Goal: Information Seeking & Learning: Check status

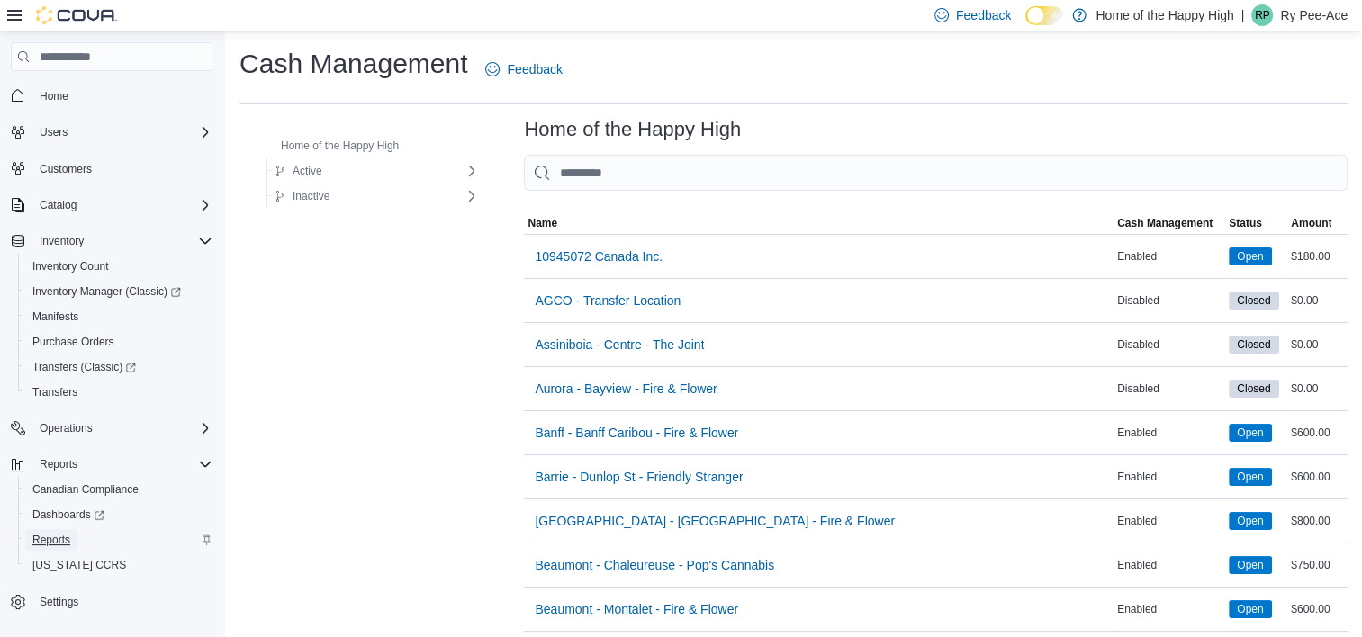
click at [59, 538] on span "Reports" at bounding box center [51, 540] width 38 height 14
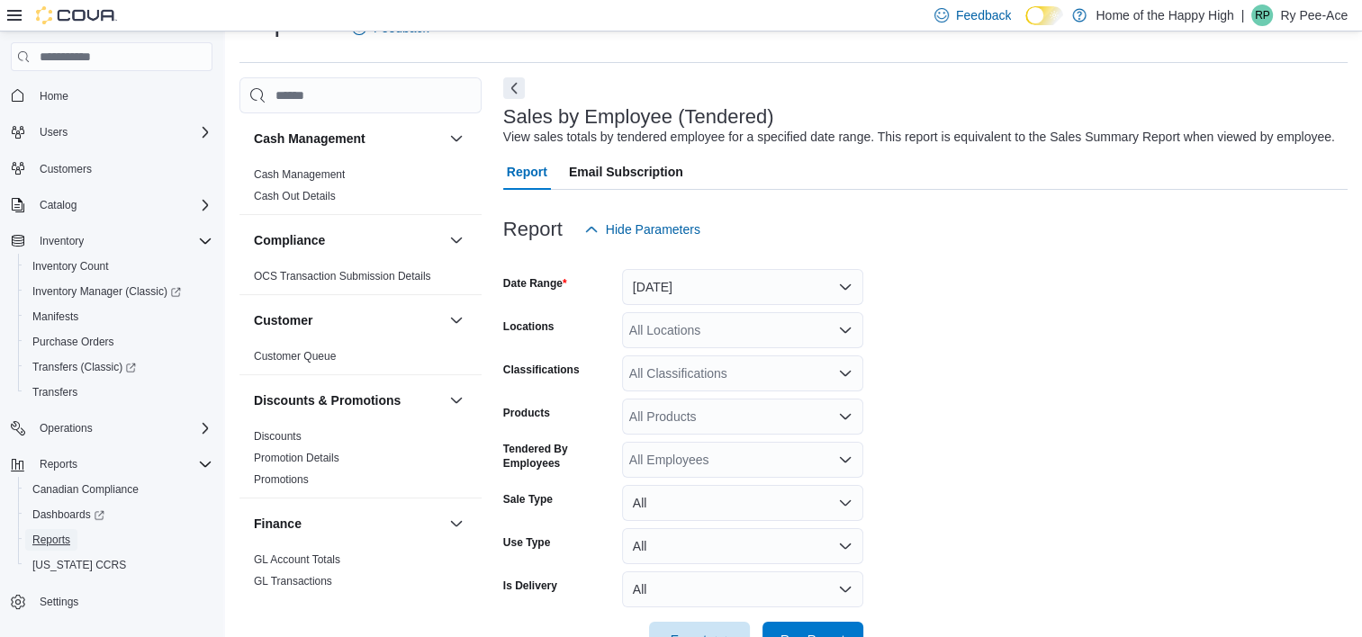
scroll to position [418, 0]
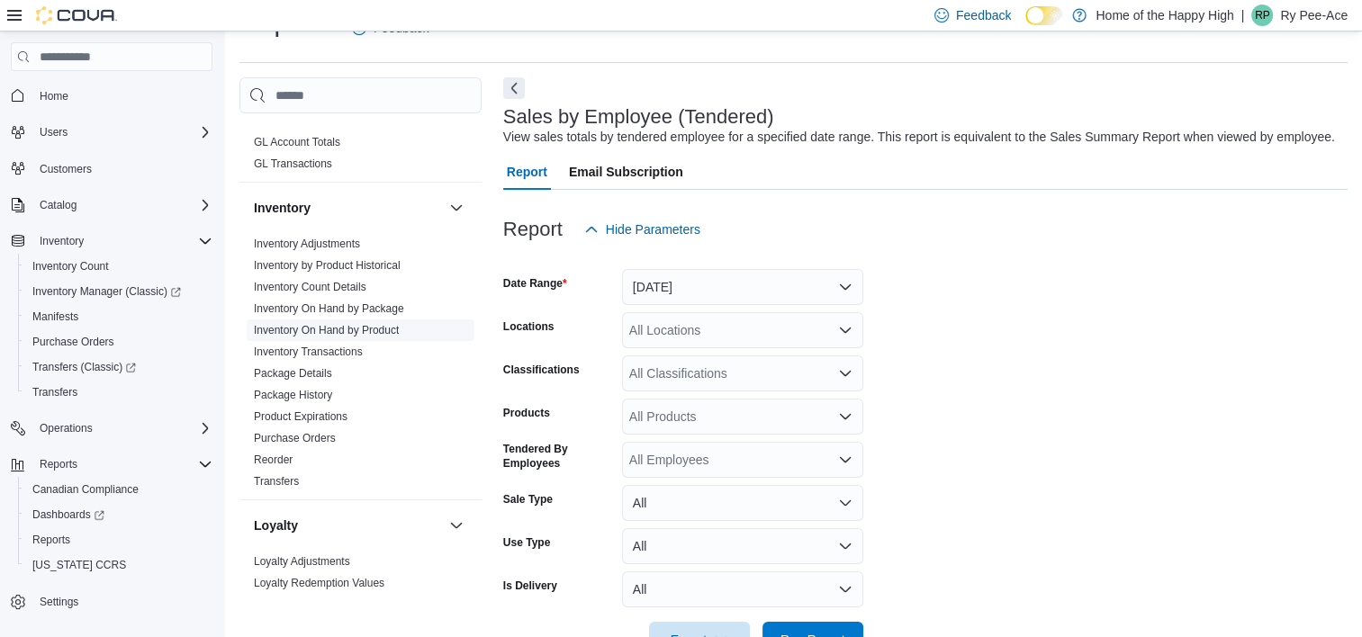
click at [356, 324] on link "Inventory On Hand by Product" at bounding box center [326, 330] width 145 height 13
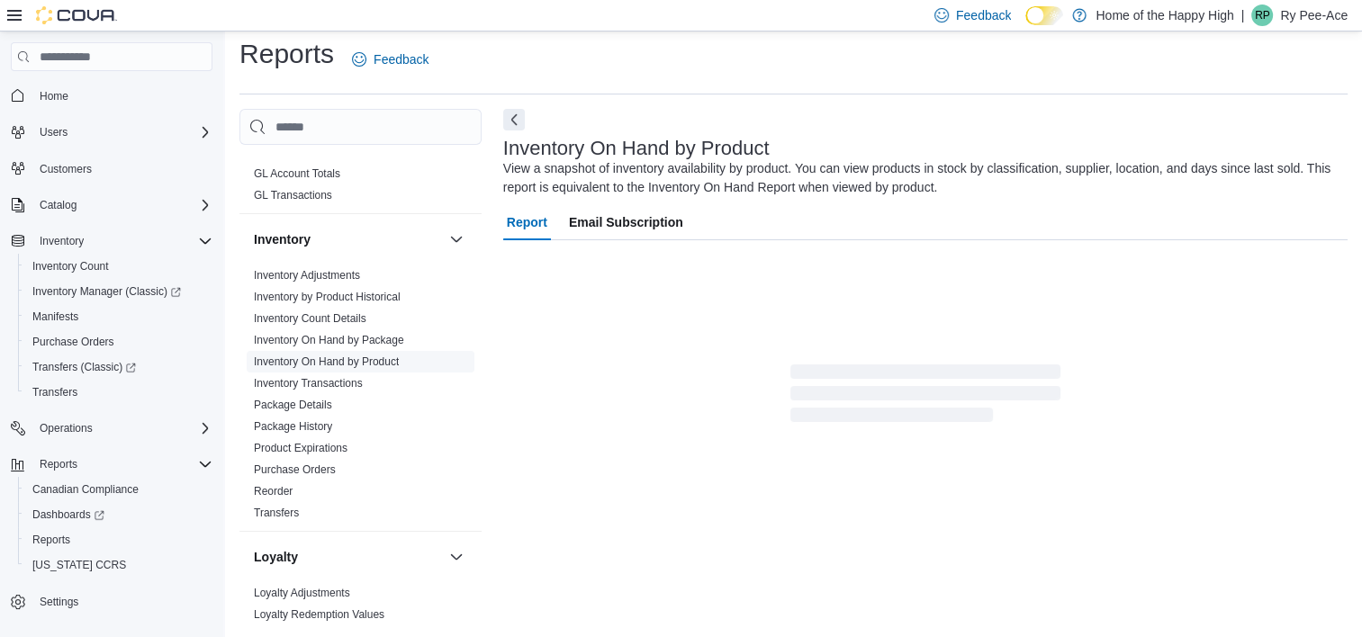
scroll to position [60, 0]
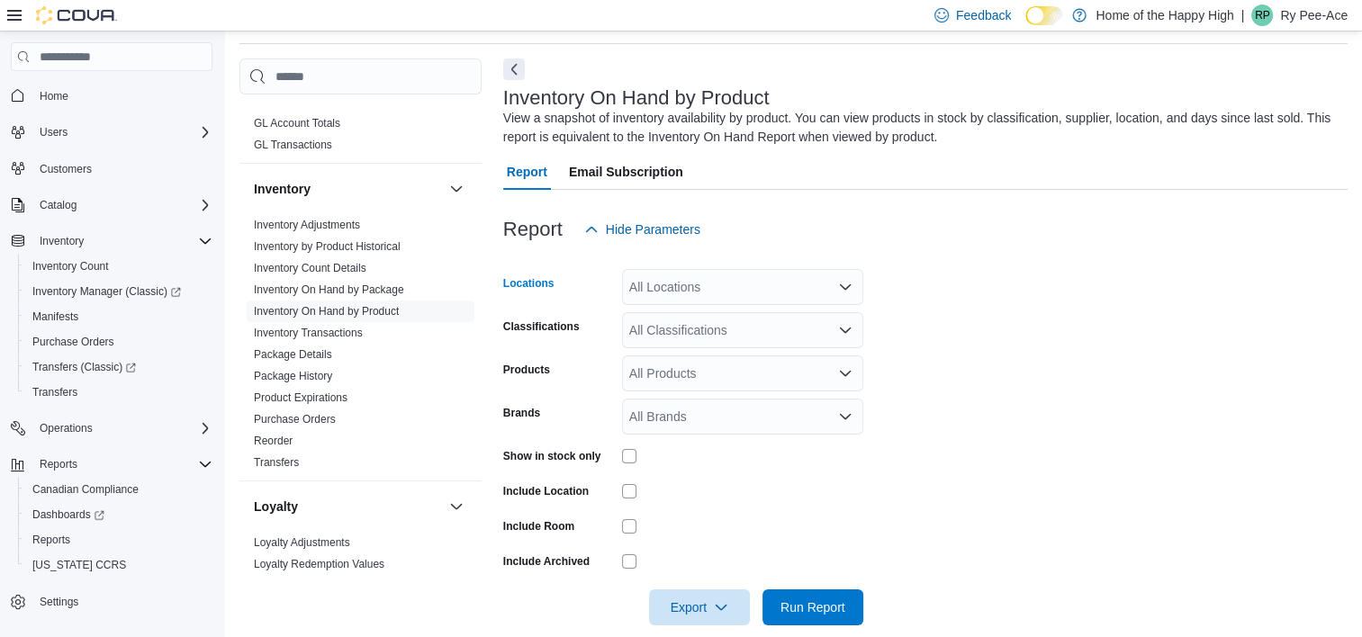
click at [687, 287] on div "All Locations" at bounding box center [742, 287] width 241 height 36
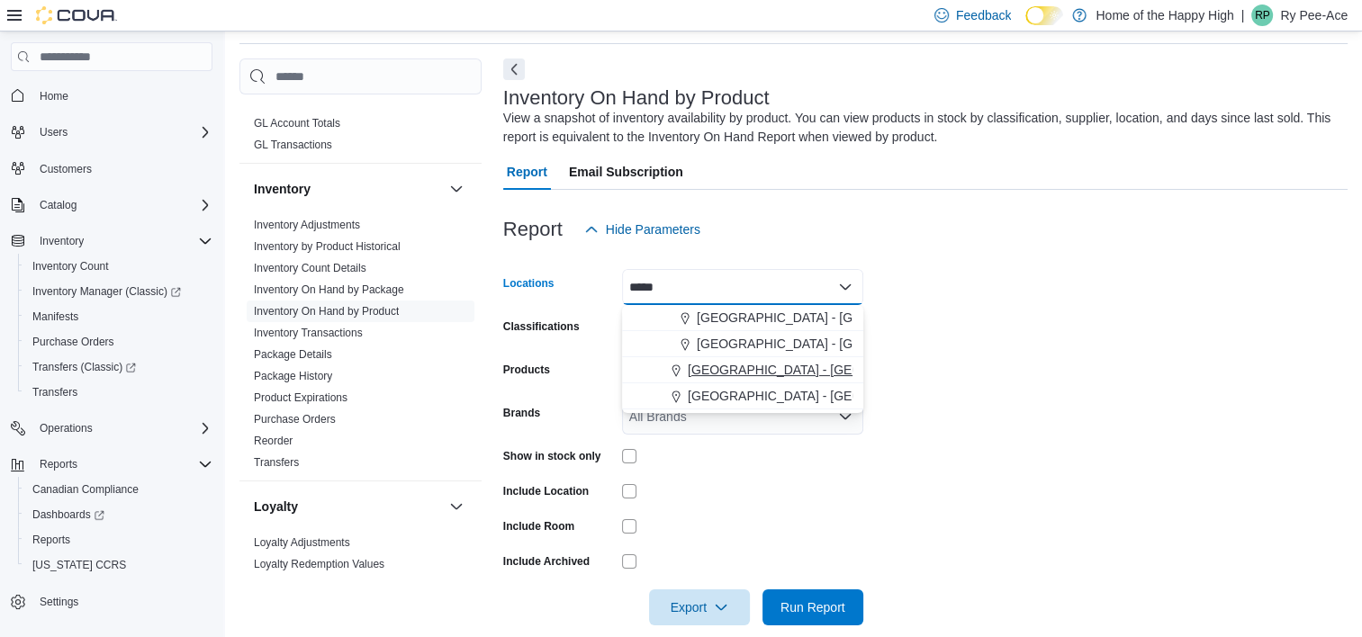
type input "*****"
click at [773, 361] on span "[GEOGRAPHIC_DATA] - [GEOGRAPHIC_DATA] - [GEOGRAPHIC_DATA]" at bounding box center [896, 370] width 416 height 18
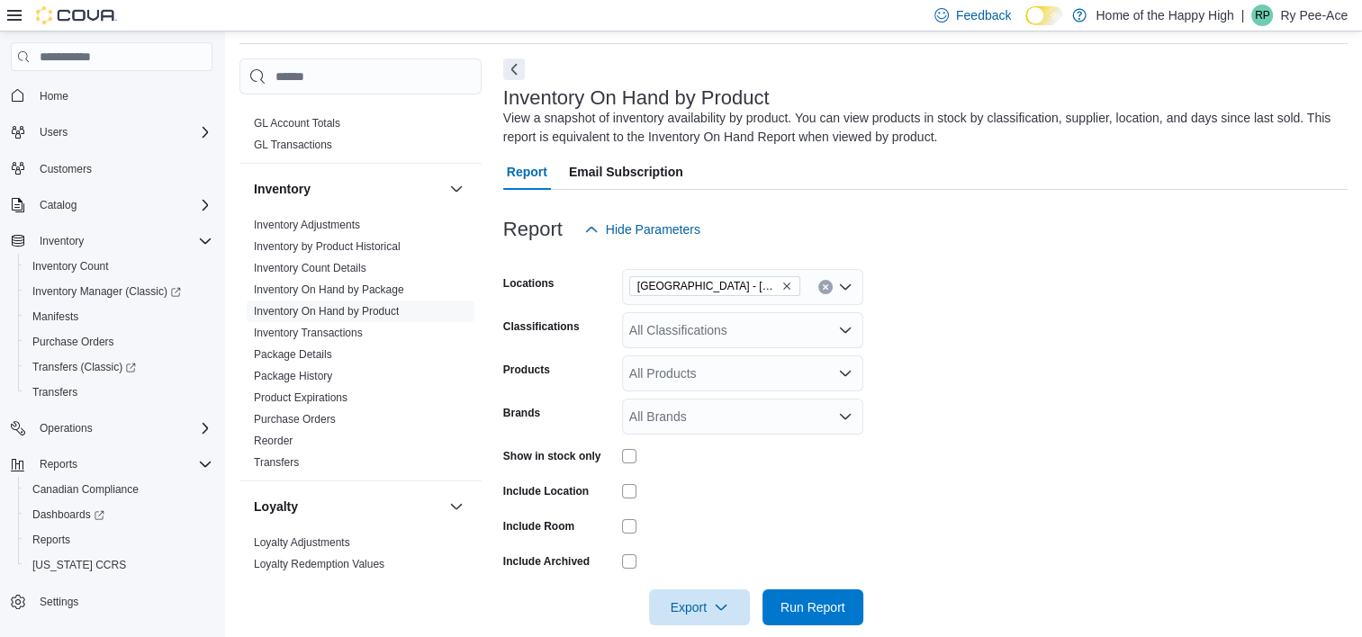
click at [976, 372] on form "Locations [GEOGRAPHIC_DATA] - [GEOGRAPHIC_DATA] - Pop's Cannabis Classification…" at bounding box center [925, 437] width 844 height 378
click at [619, 455] on div "Show in stock only" at bounding box center [683, 456] width 360 height 28
click at [788, 608] on span "Run Report" at bounding box center [812, 607] width 65 height 18
click at [810, 603] on span "Run Report" at bounding box center [812, 607] width 65 height 18
click at [734, 602] on span "Export" at bounding box center [699, 607] width 79 height 36
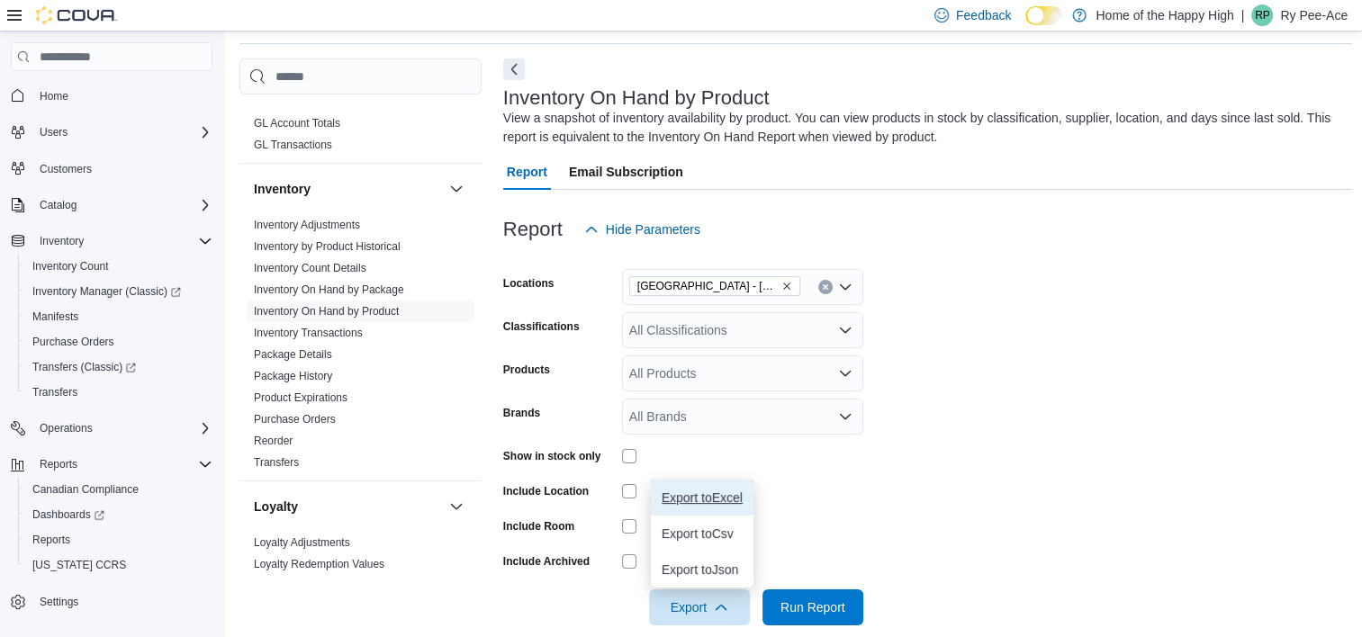
click at [733, 498] on span "Export to Excel" at bounding box center [702, 498] width 81 height 14
